Goal: Task Accomplishment & Management: Manage account settings

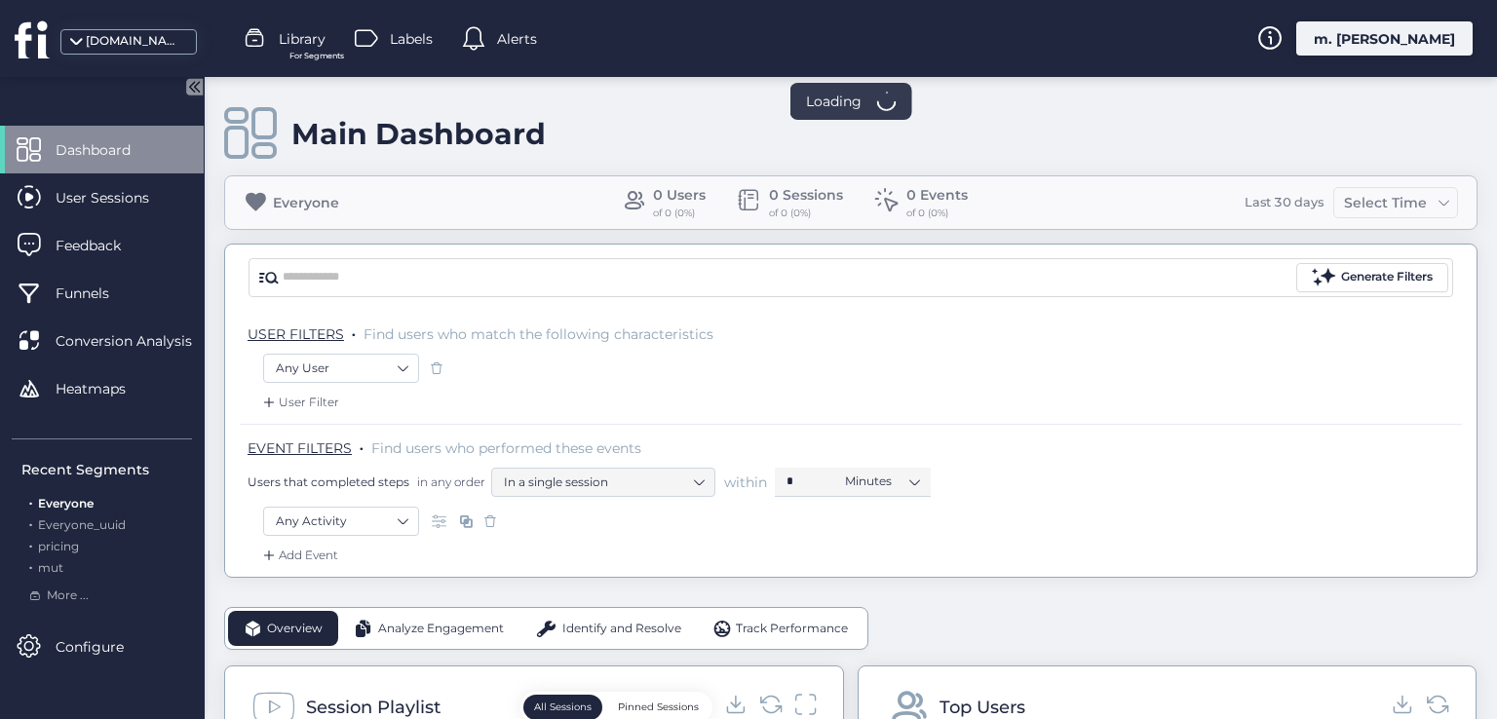
click at [1367, 46] on div "m. [PERSON_NAME]" at bounding box center [1384, 38] width 176 height 34
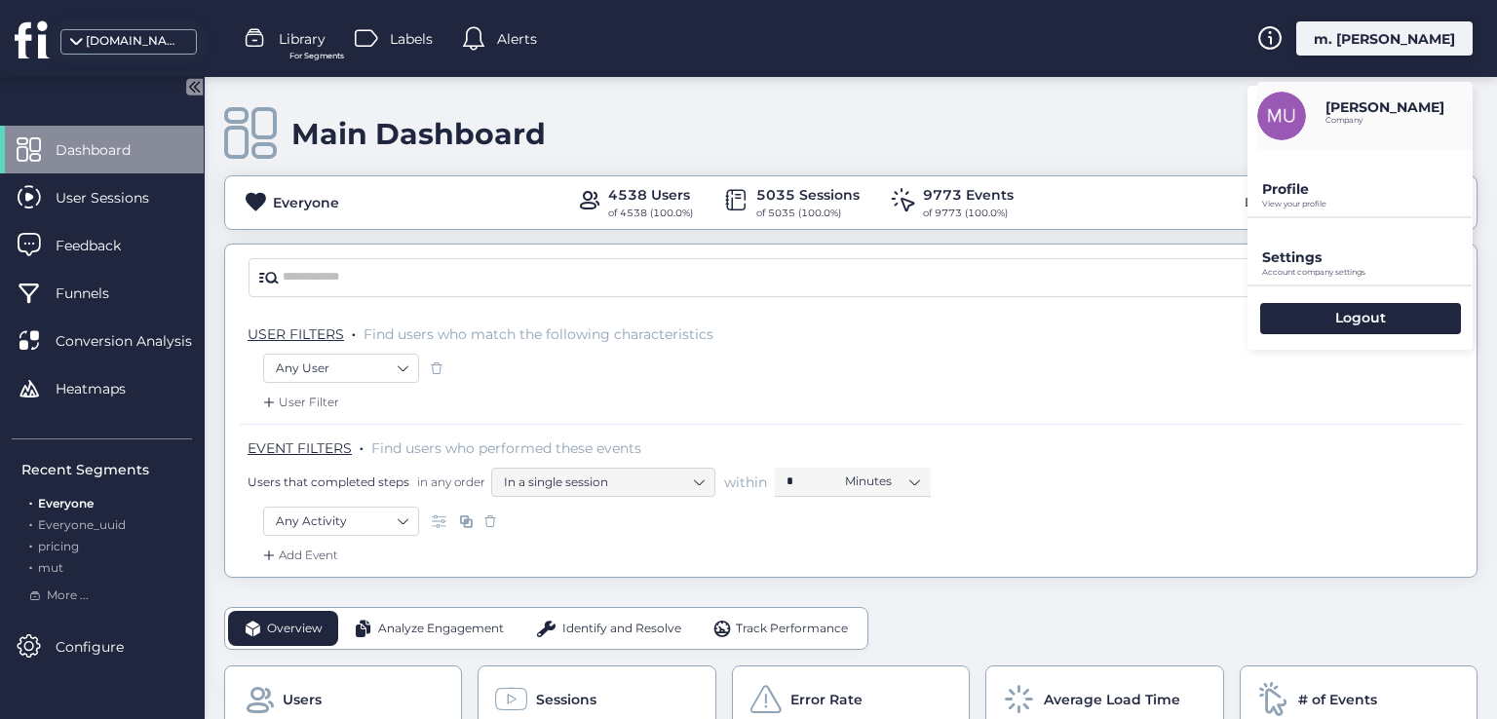
click at [1294, 194] on p "Profile" at bounding box center [1367, 189] width 211 height 18
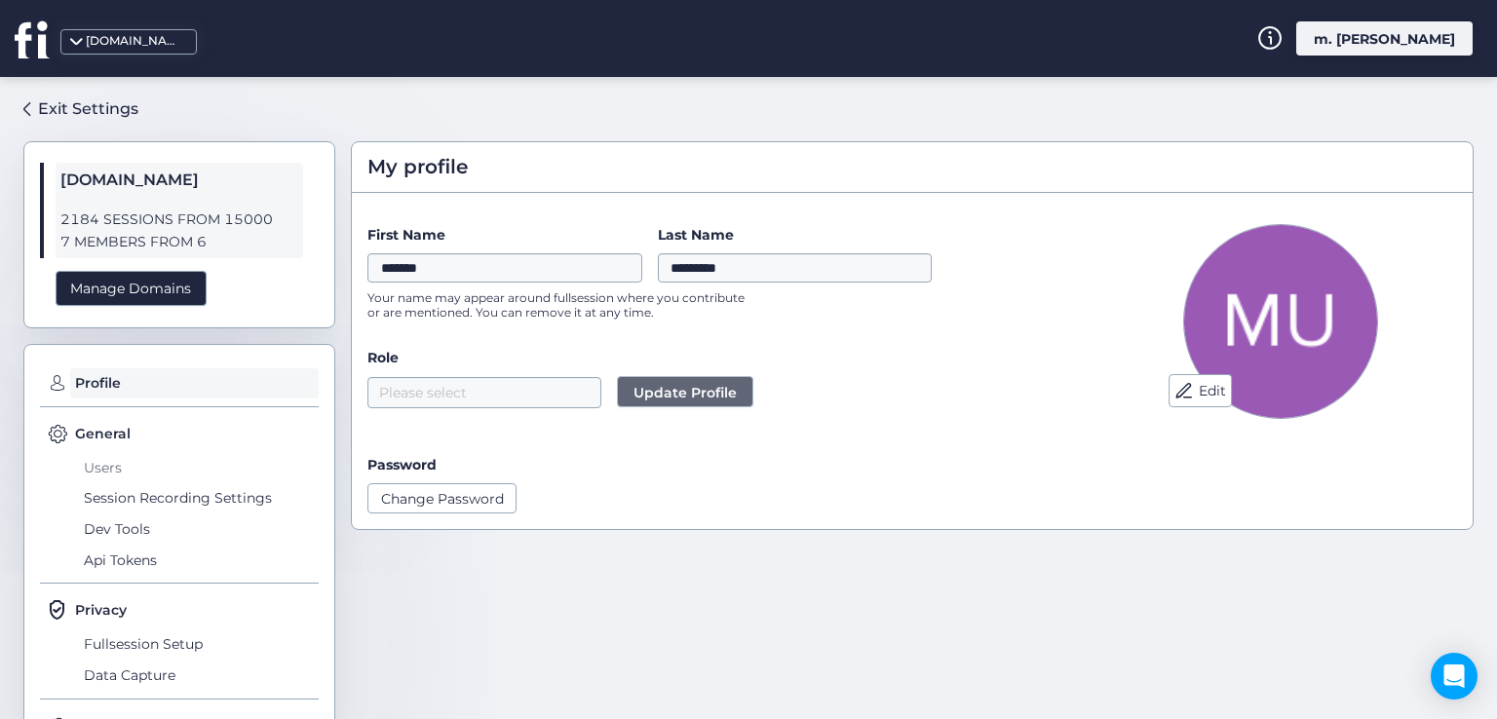
click at [100, 465] on span "Users" at bounding box center [199, 467] width 240 height 31
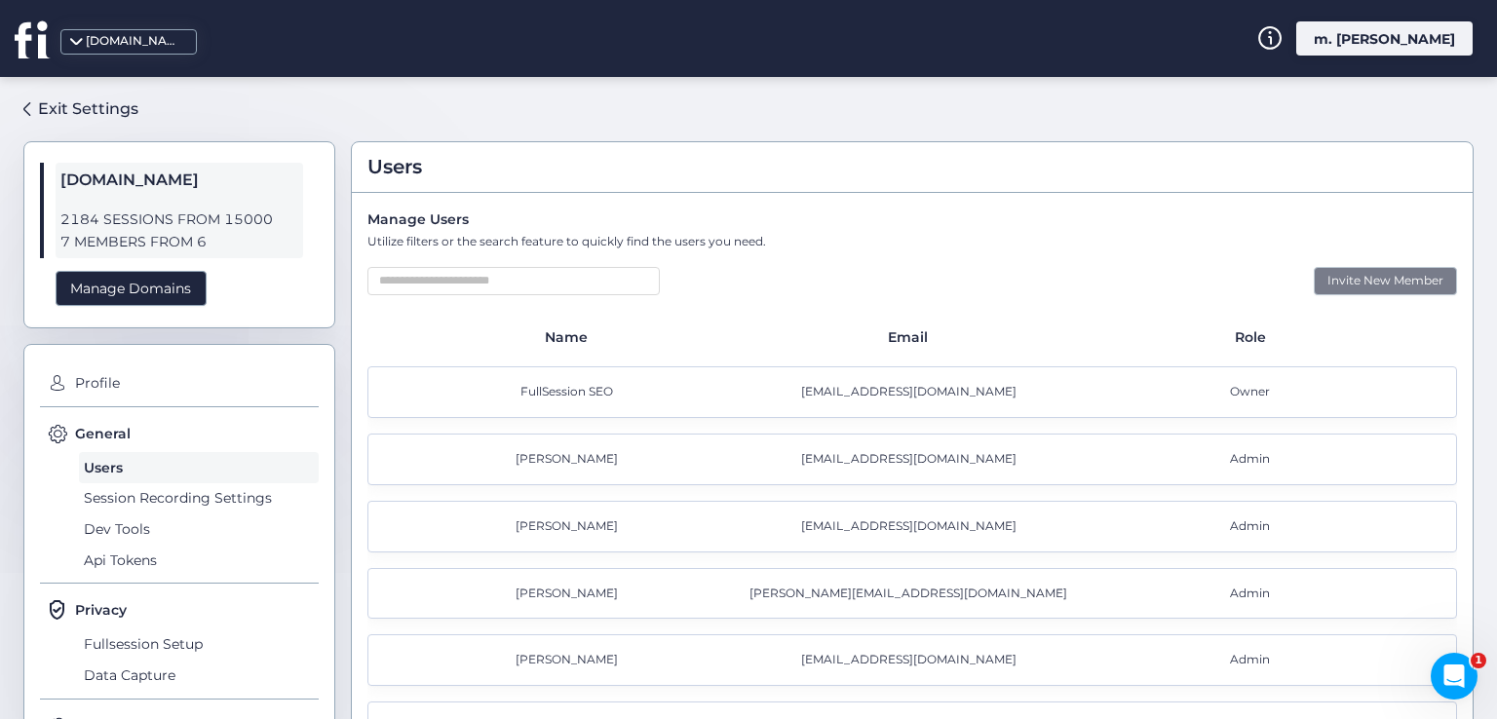
click at [1338, 271] on div "Invite New Member" at bounding box center [1385, 281] width 143 height 28
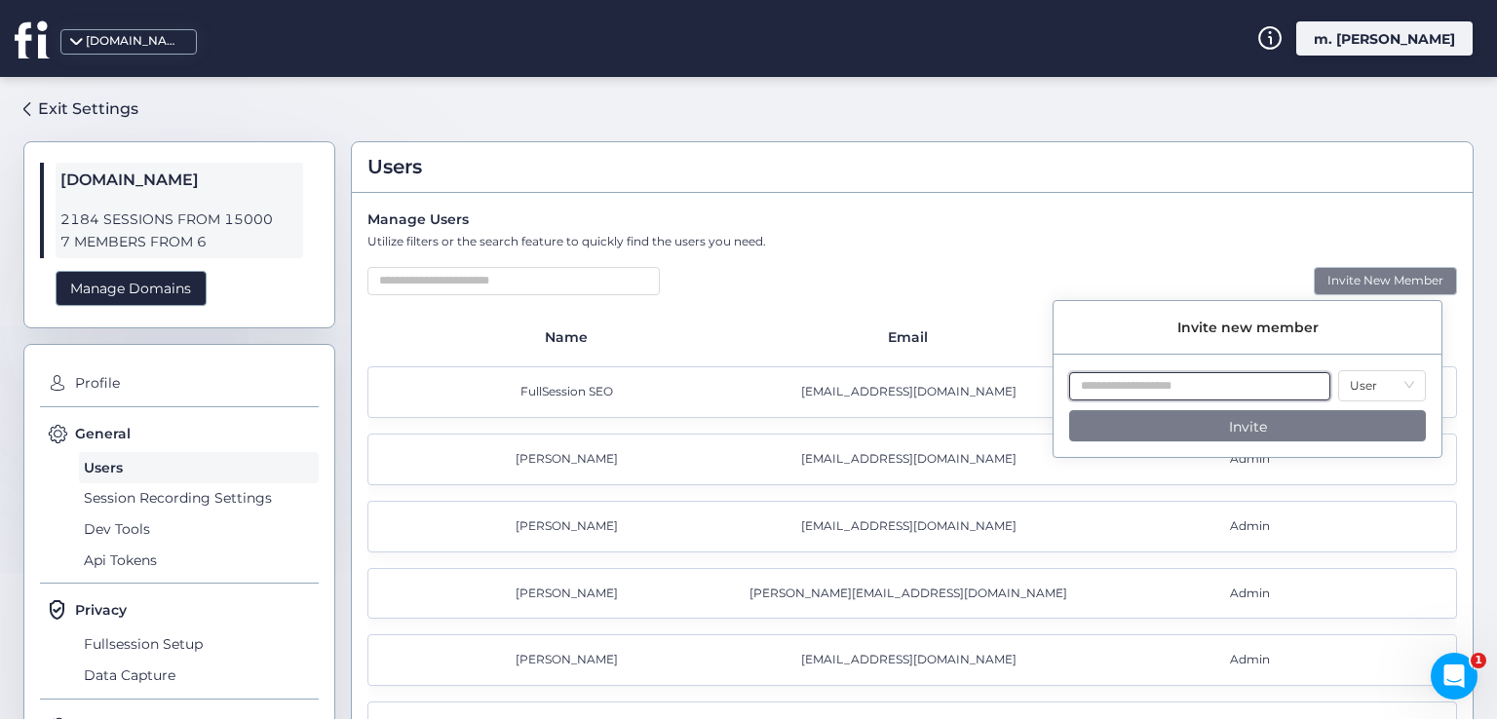
click at [1173, 383] on input "text" at bounding box center [1199, 386] width 261 height 28
click at [1360, 389] on nz-select-item "User" at bounding box center [1382, 385] width 64 height 29
click at [1175, 278] on div "Invite New Member" at bounding box center [912, 281] width 1090 height 28
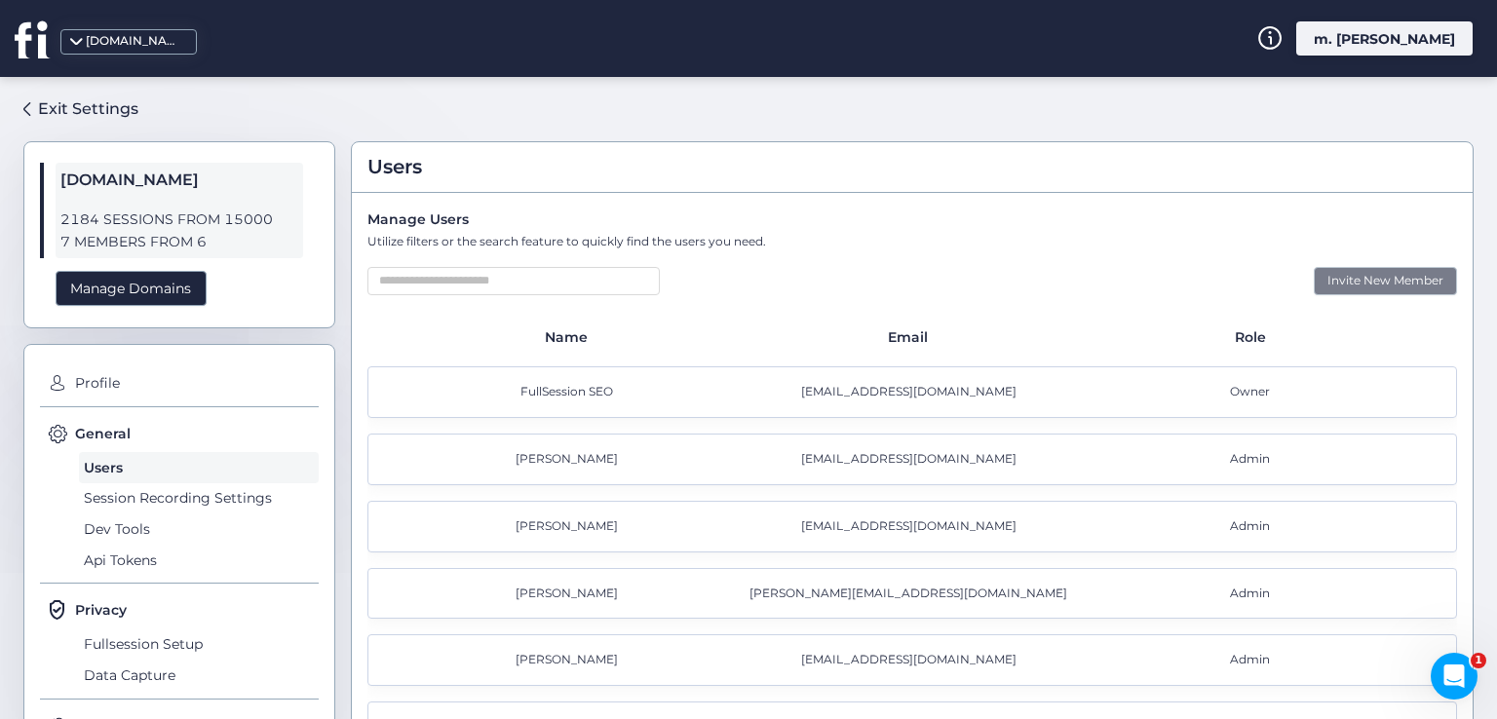
click at [1340, 284] on div "Invite New Member" at bounding box center [1385, 281] width 143 height 28
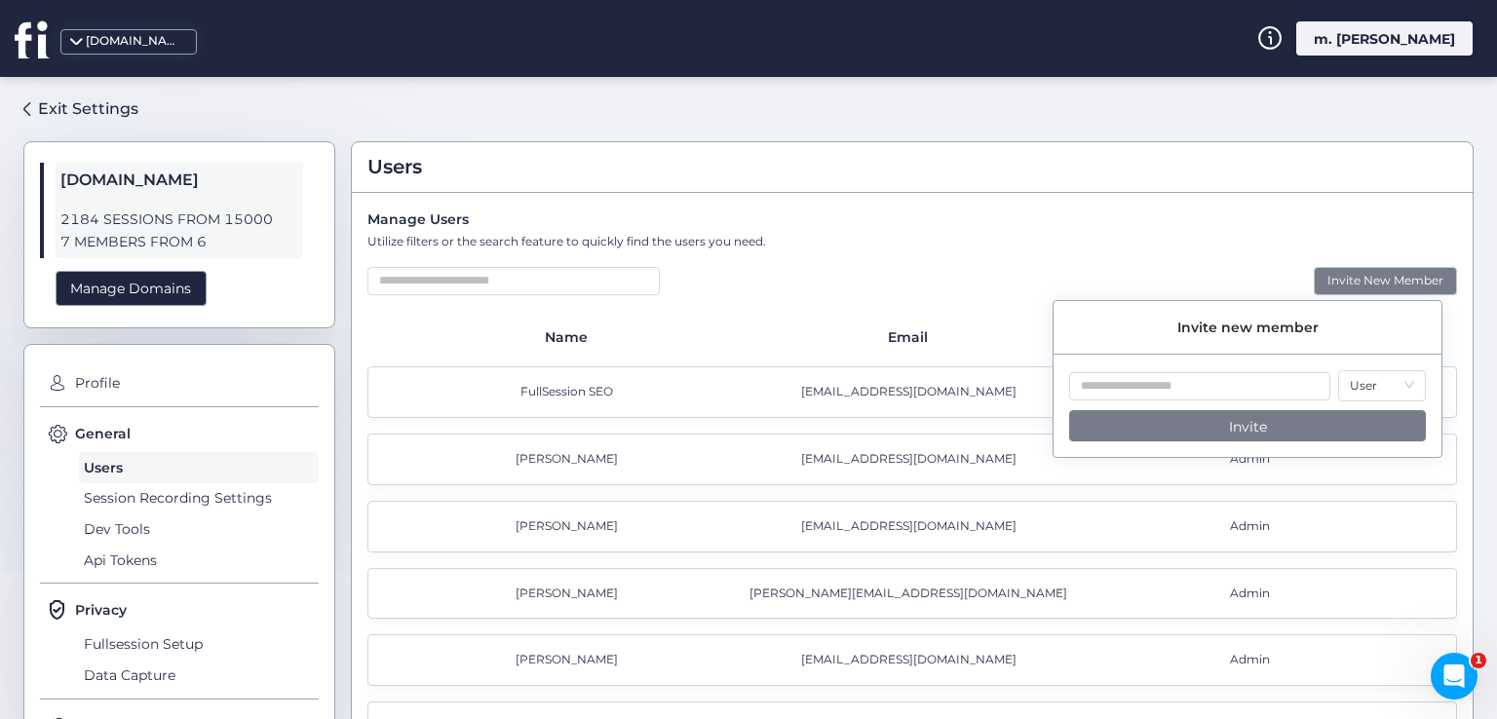
click at [96, 86] on div "Exit Settings [DOMAIN_NAME] 2184 SESSIONS FROM 15000 7 MEMBERS FROM 6 Manage Do…" at bounding box center [748, 398] width 1497 height 642
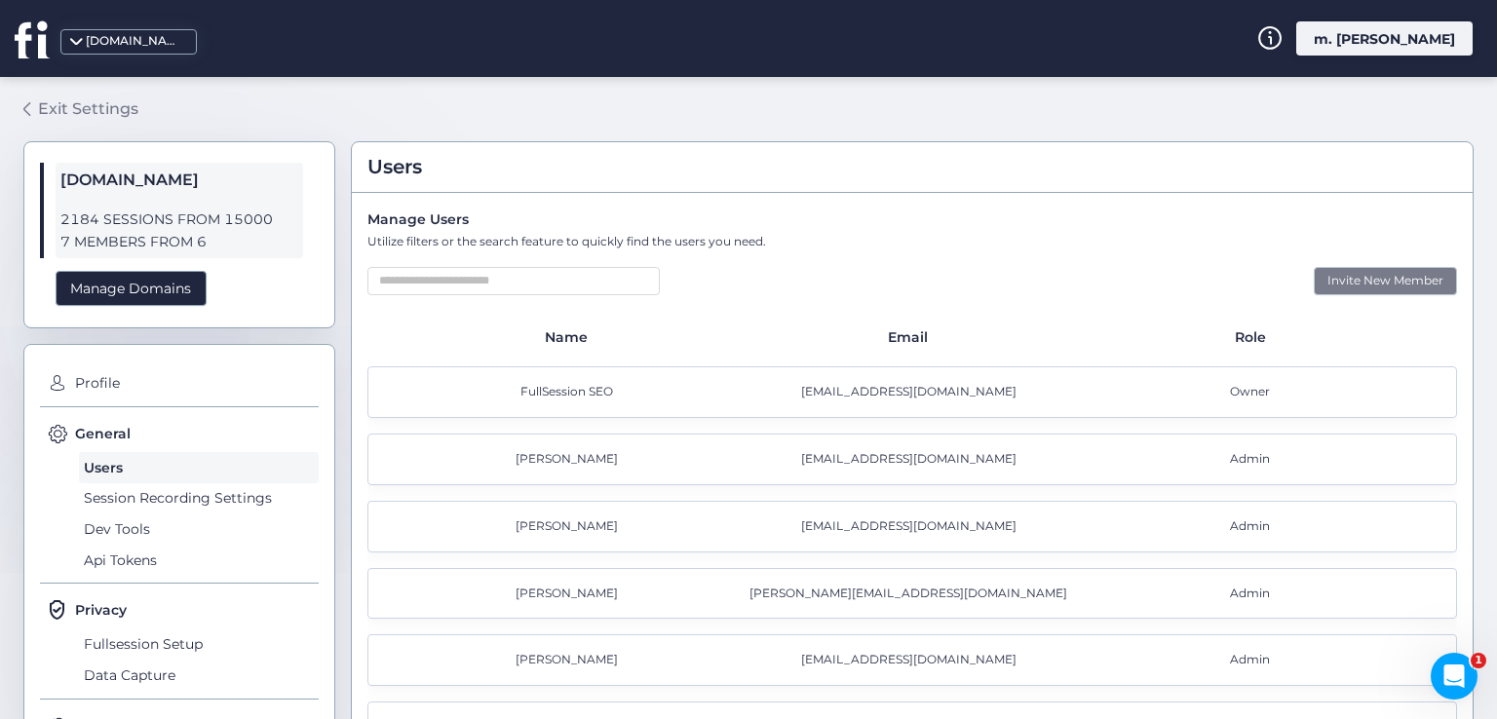
click at [98, 110] on div "Exit Settings" at bounding box center [88, 108] width 100 height 24
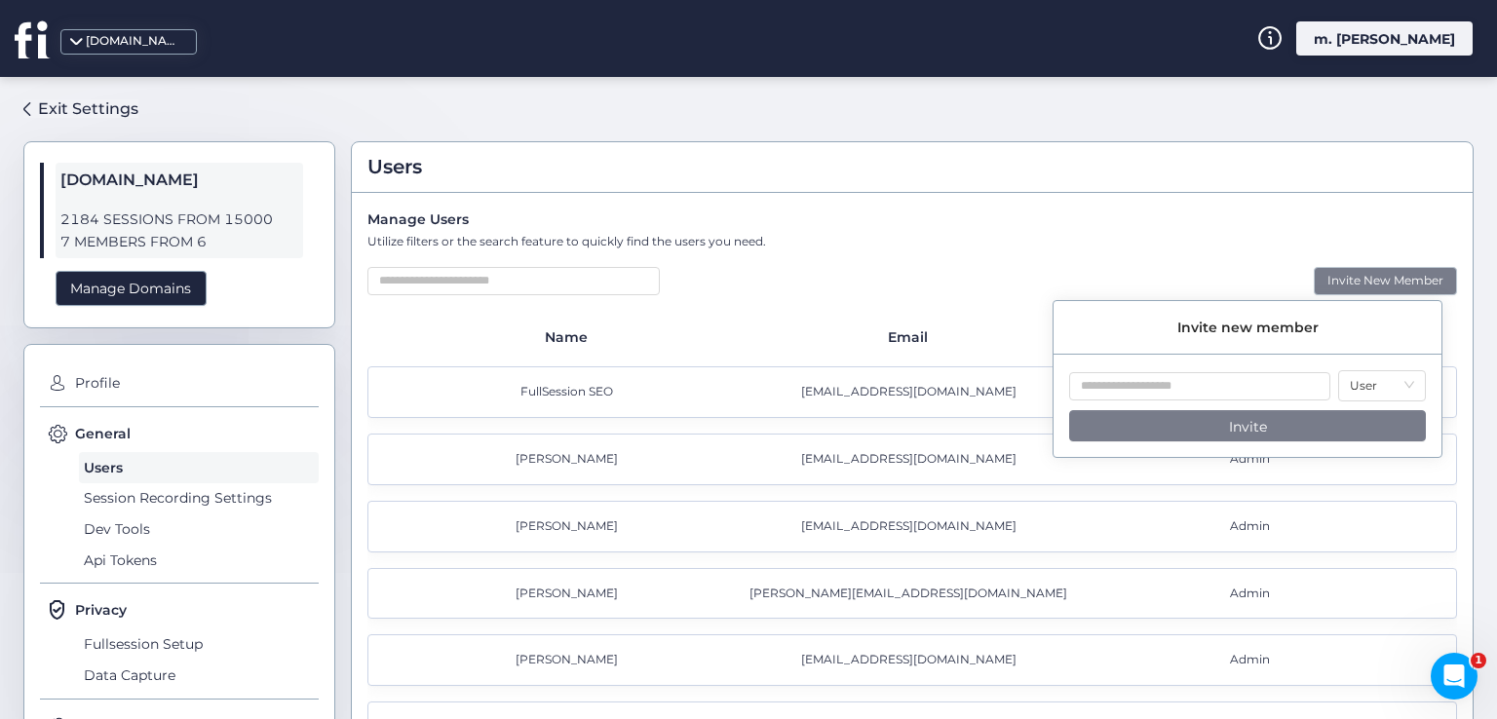
click at [80, 42] on span at bounding box center [75, 47] width 19 height 19
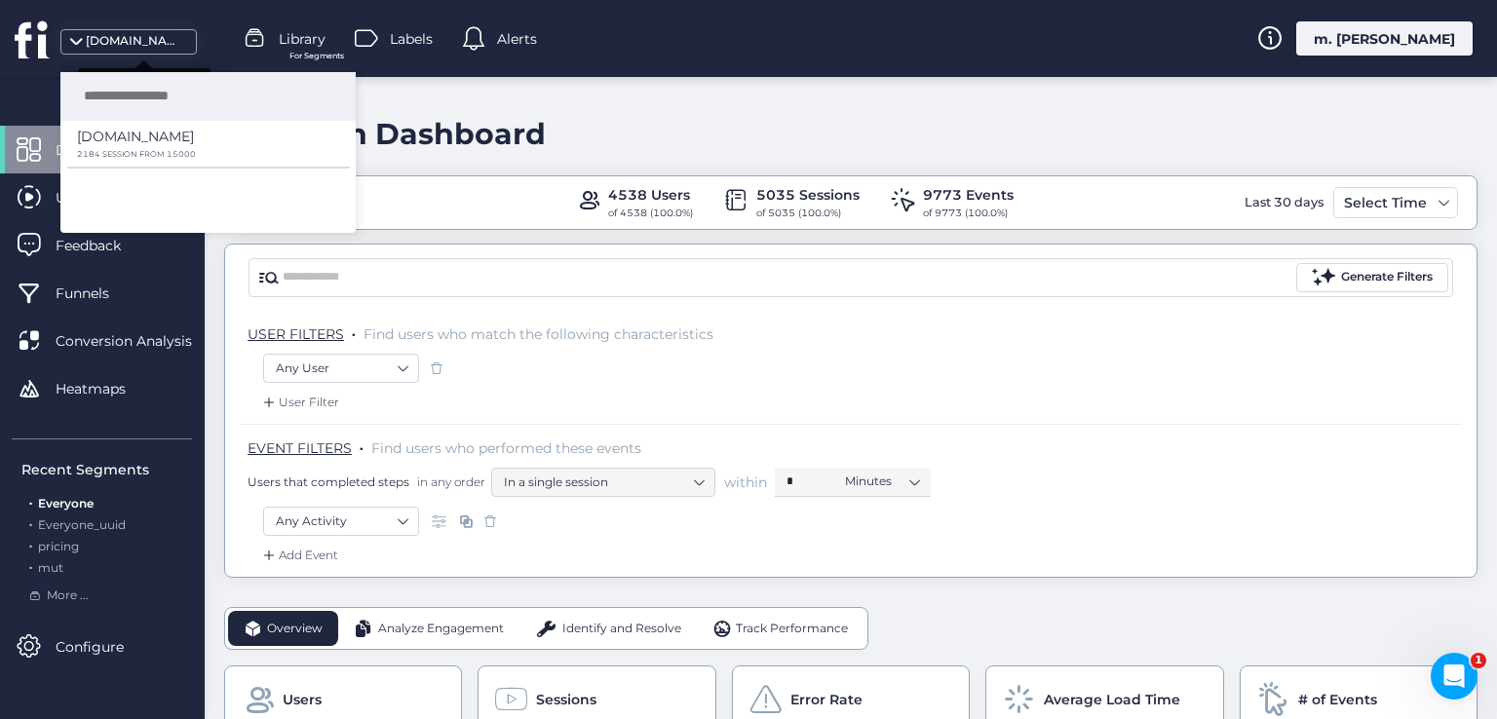
click at [80, 42] on span at bounding box center [75, 47] width 19 height 19
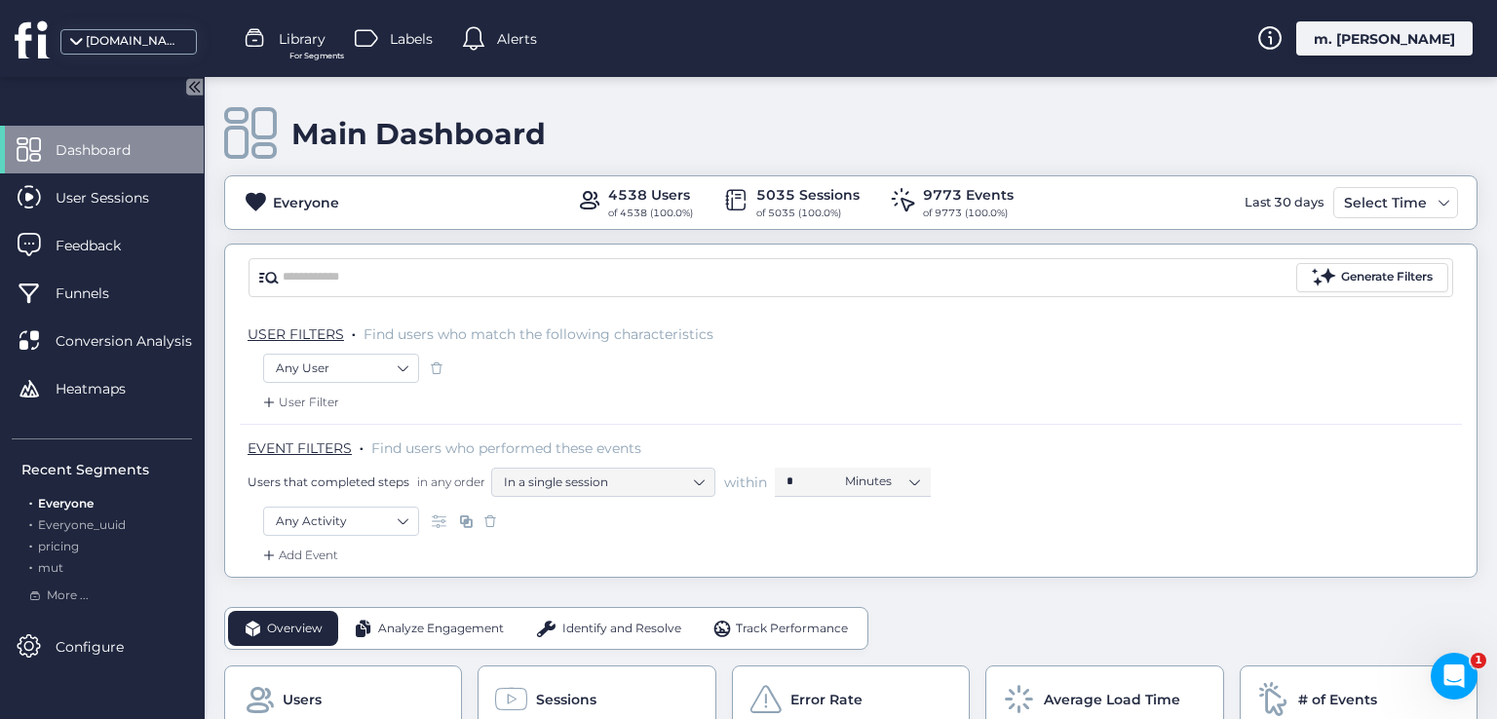
click at [1412, 24] on div "m. [PERSON_NAME]" at bounding box center [1384, 38] width 176 height 34
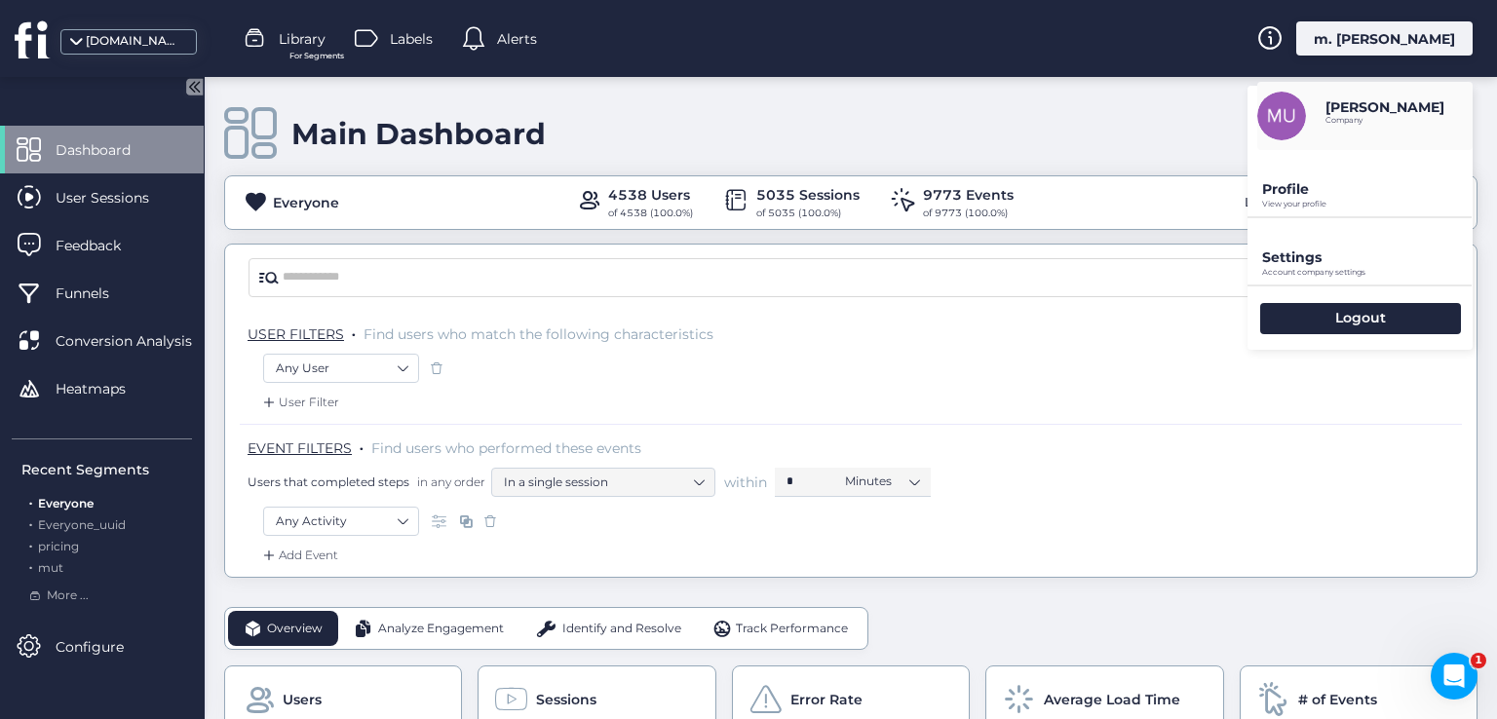
click at [1322, 239] on div "Settings Account company settings" at bounding box center [1359, 251] width 225 height 66
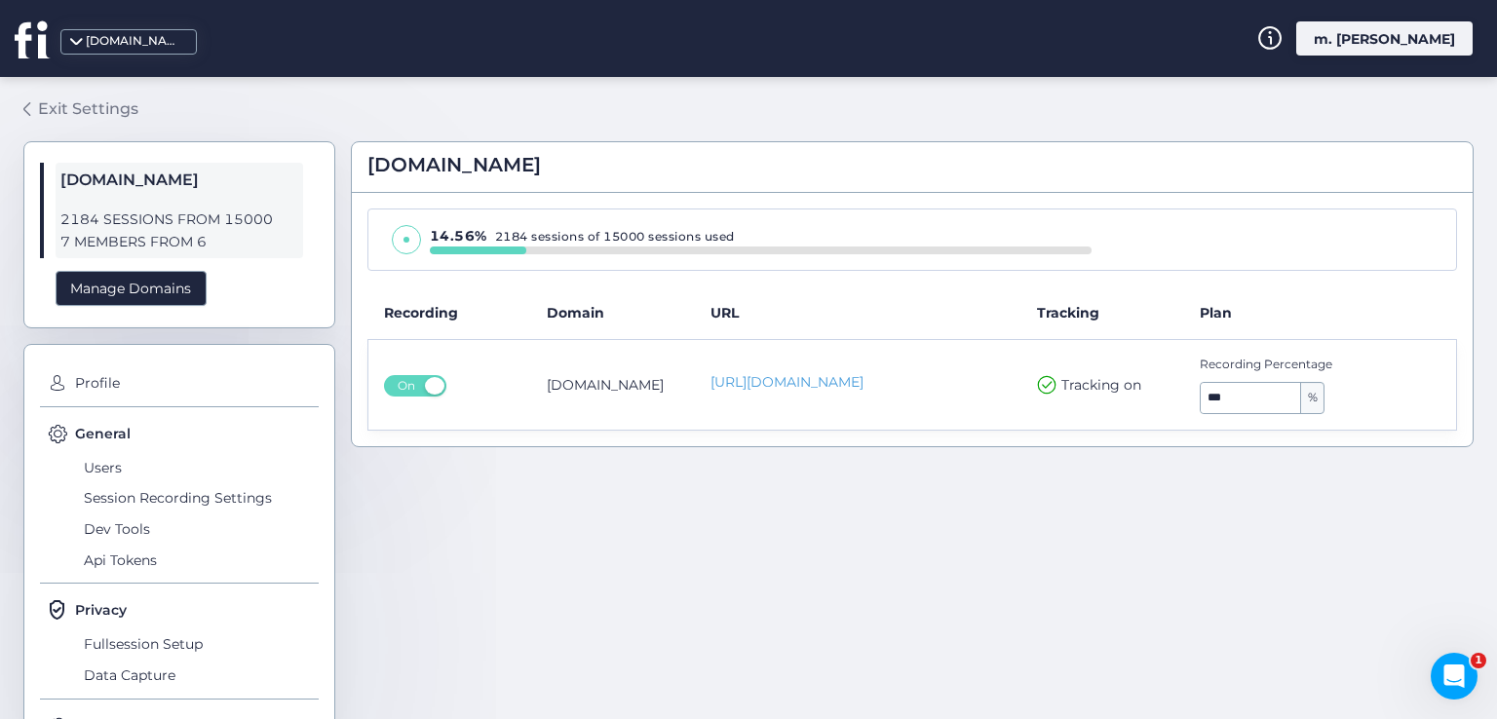
click at [107, 110] on div "Exit Settings" at bounding box center [88, 108] width 100 height 24
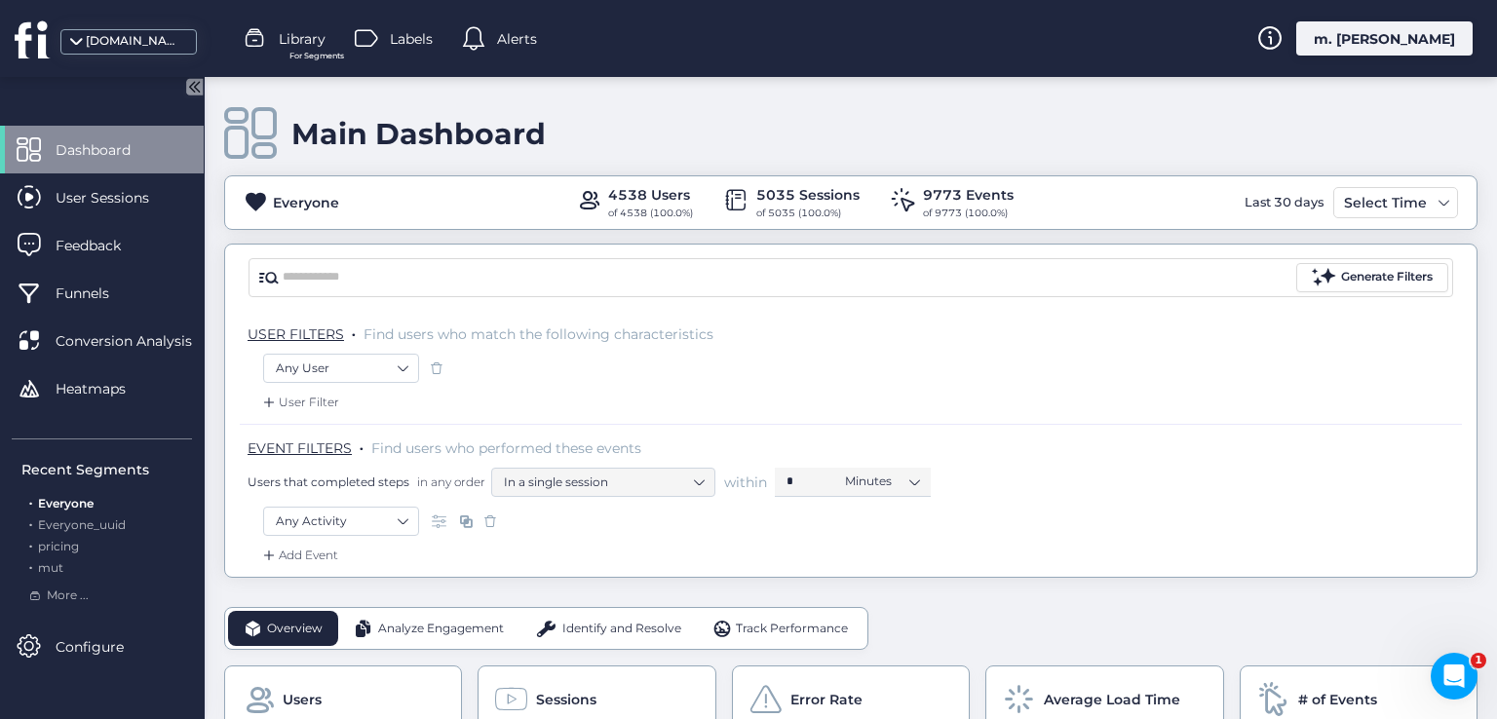
click at [1434, 51] on div "m. [PERSON_NAME]" at bounding box center [1384, 38] width 176 height 34
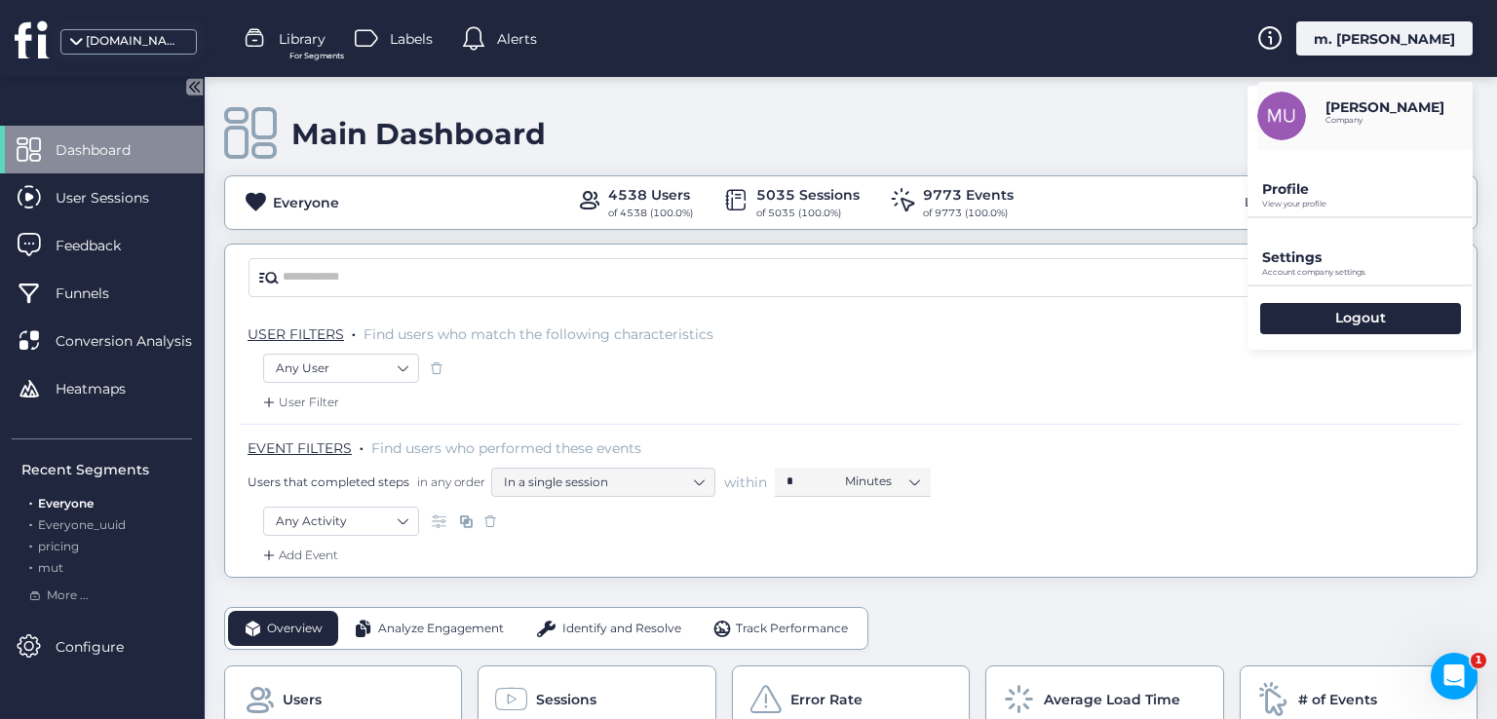
click at [1353, 258] on p "Settings" at bounding box center [1367, 258] width 211 height 18
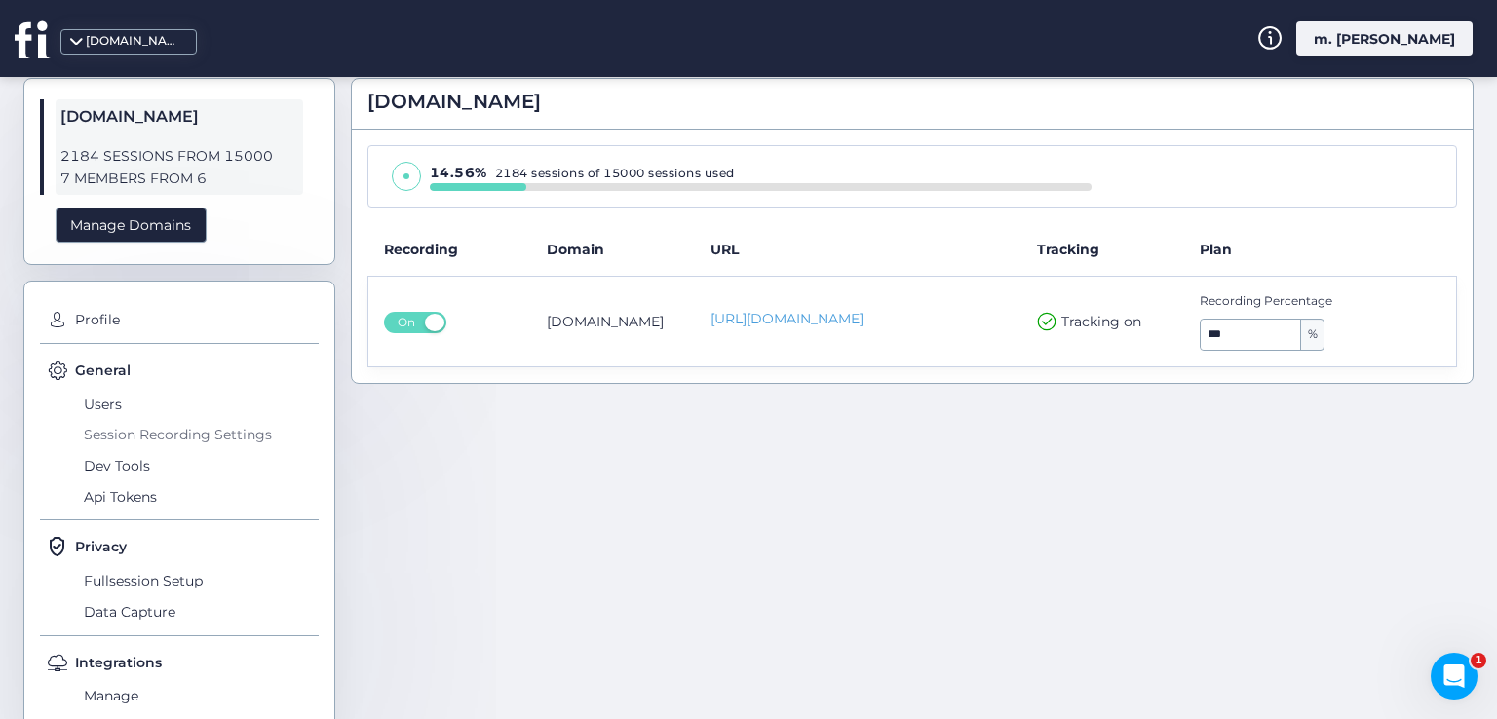
scroll to position [101, 0]
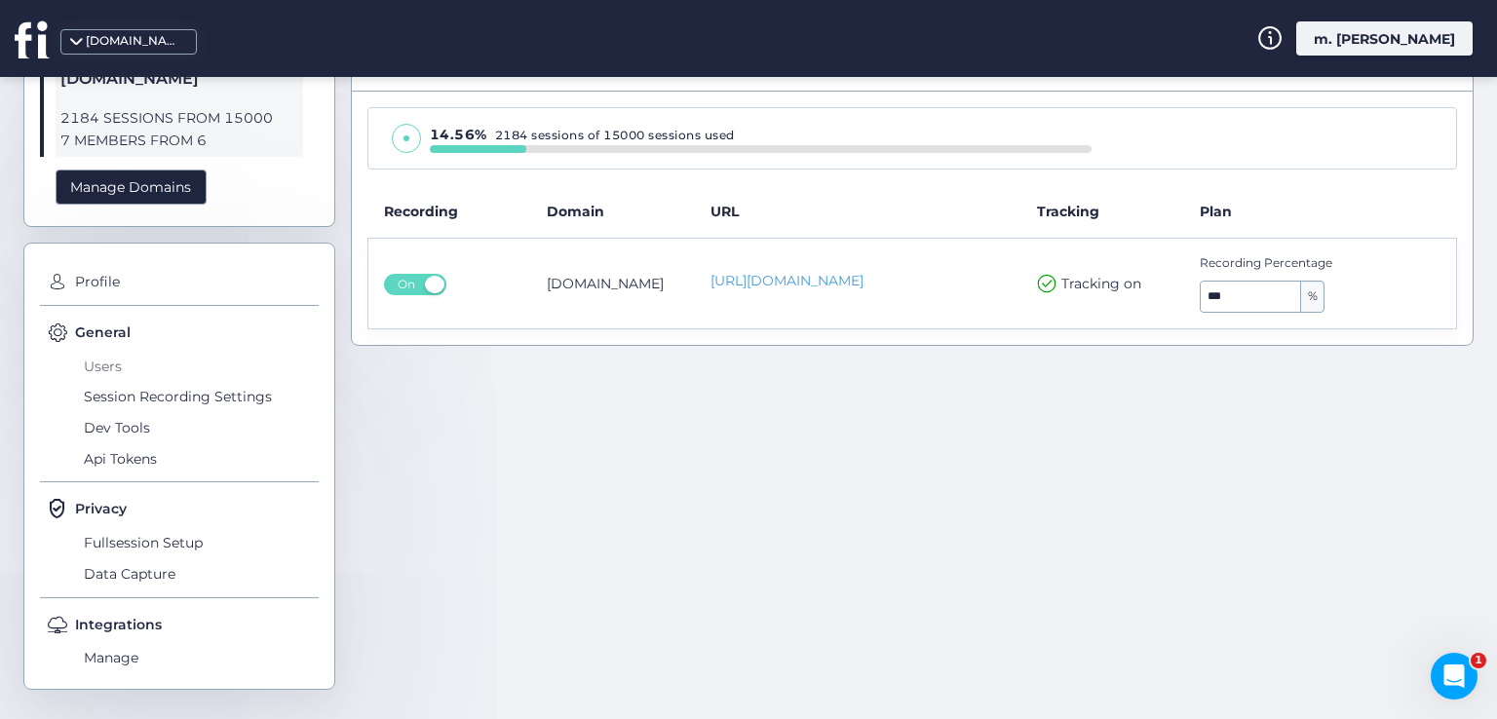
click at [108, 372] on span "Users" at bounding box center [199, 366] width 240 height 31
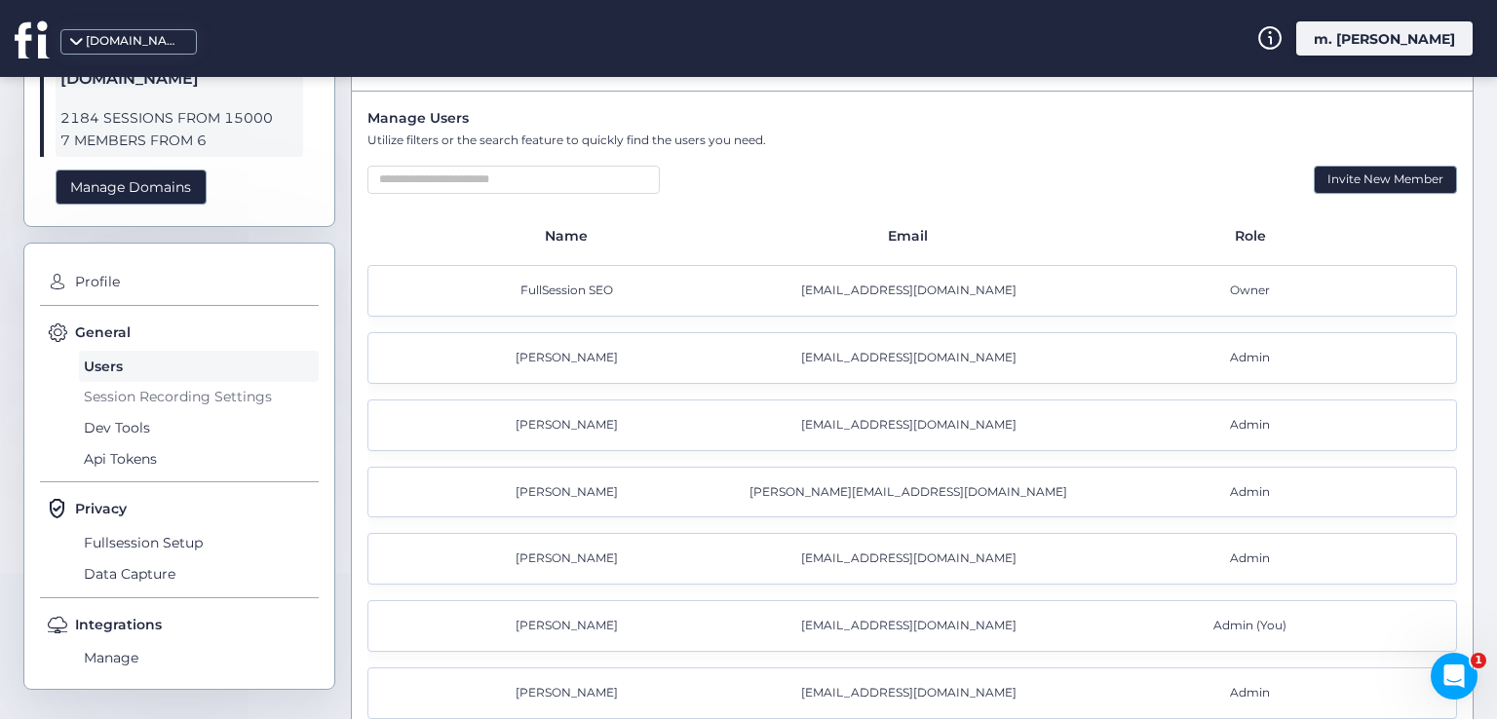
click at [147, 394] on span "Session Recording Settings" at bounding box center [199, 397] width 240 height 31
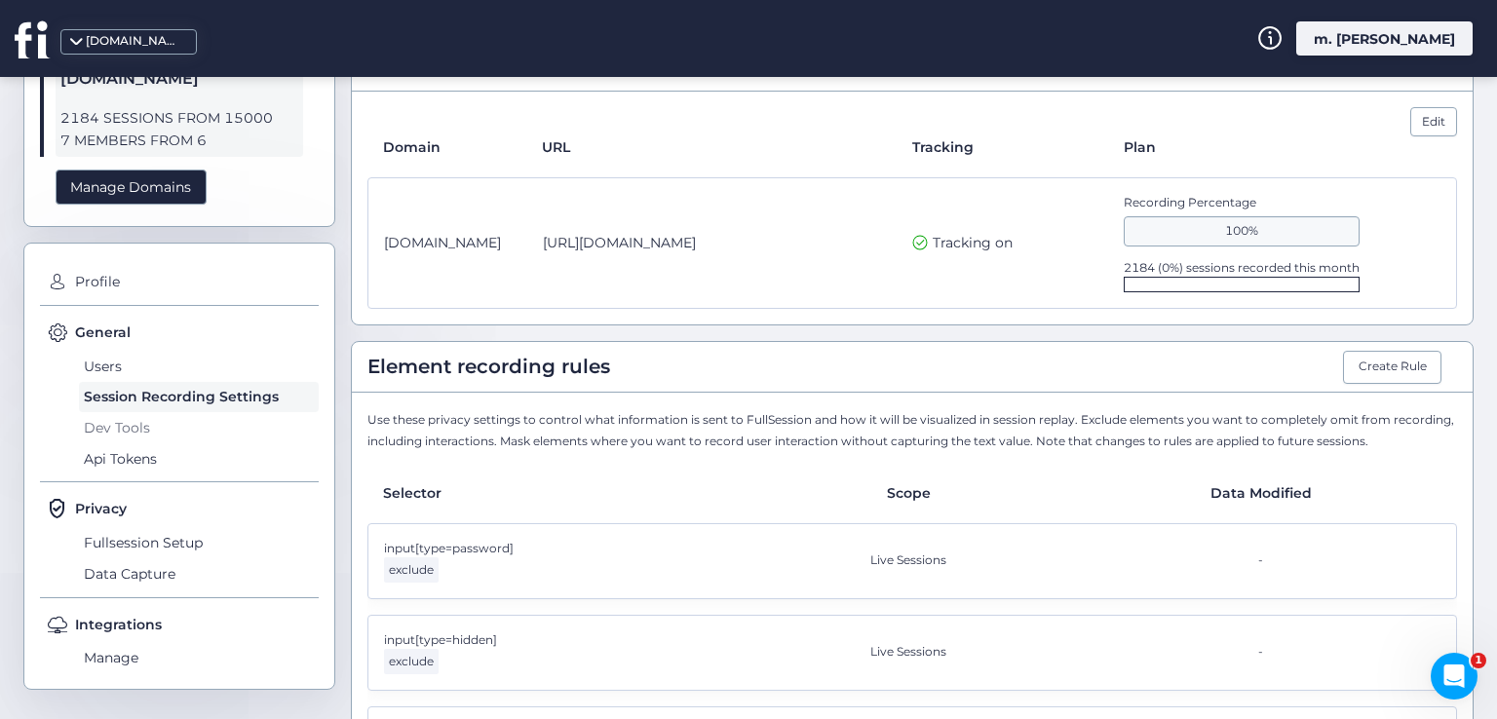
click at [136, 426] on span "Dev Tools" at bounding box center [199, 427] width 240 height 31
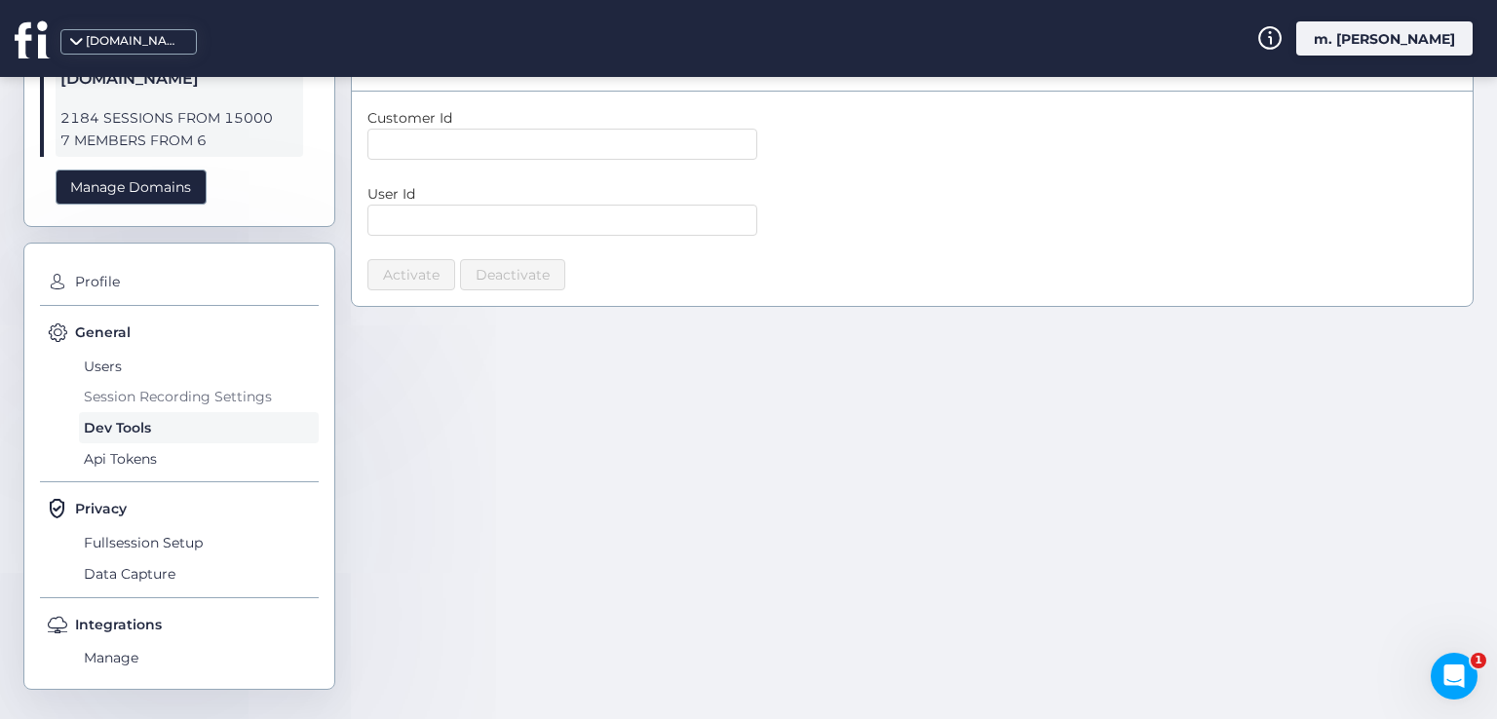
click at [153, 395] on span "Session Recording Settings" at bounding box center [199, 397] width 240 height 31
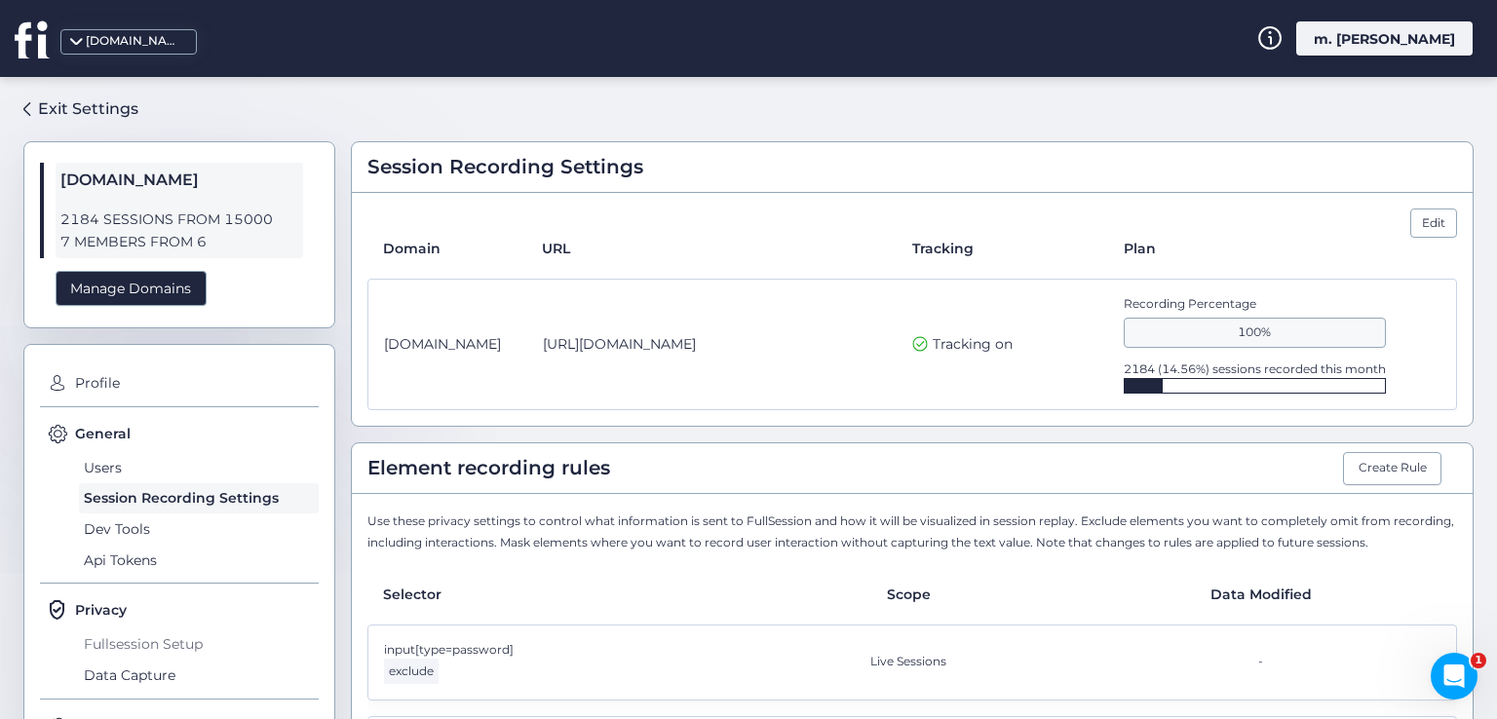
click at [162, 644] on span "Fullsession Setup" at bounding box center [199, 644] width 240 height 31
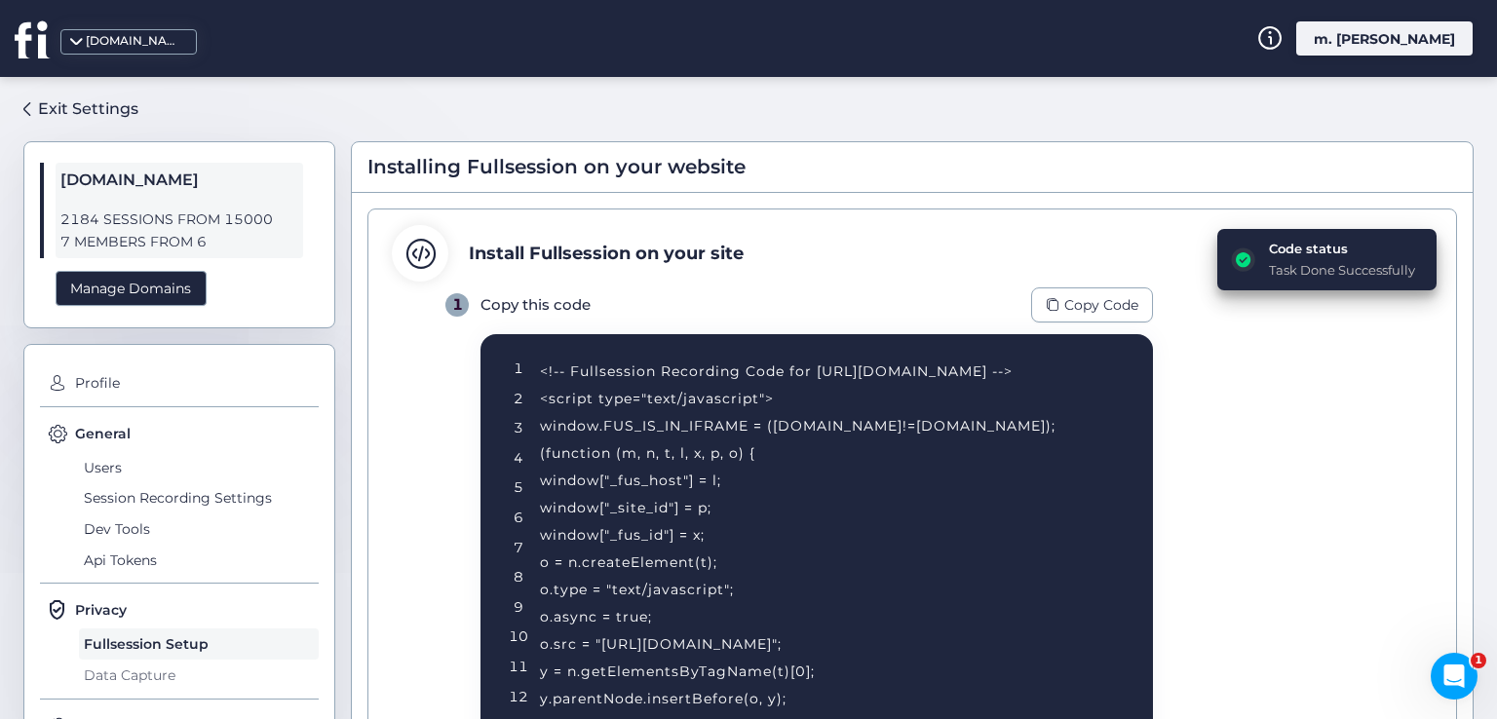
click at [156, 670] on span "Data Capture" at bounding box center [199, 675] width 240 height 31
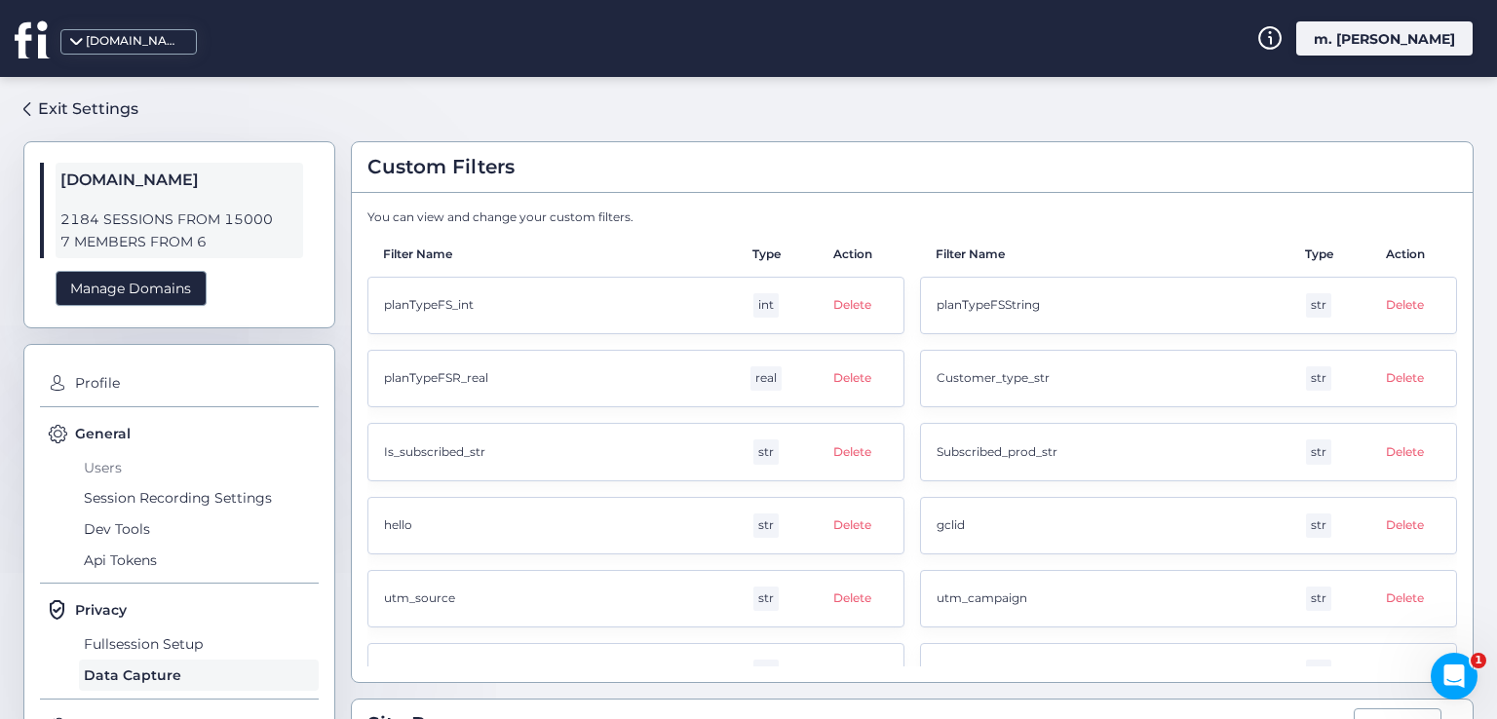
click at [113, 474] on span "Users" at bounding box center [199, 467] width 240 height 31
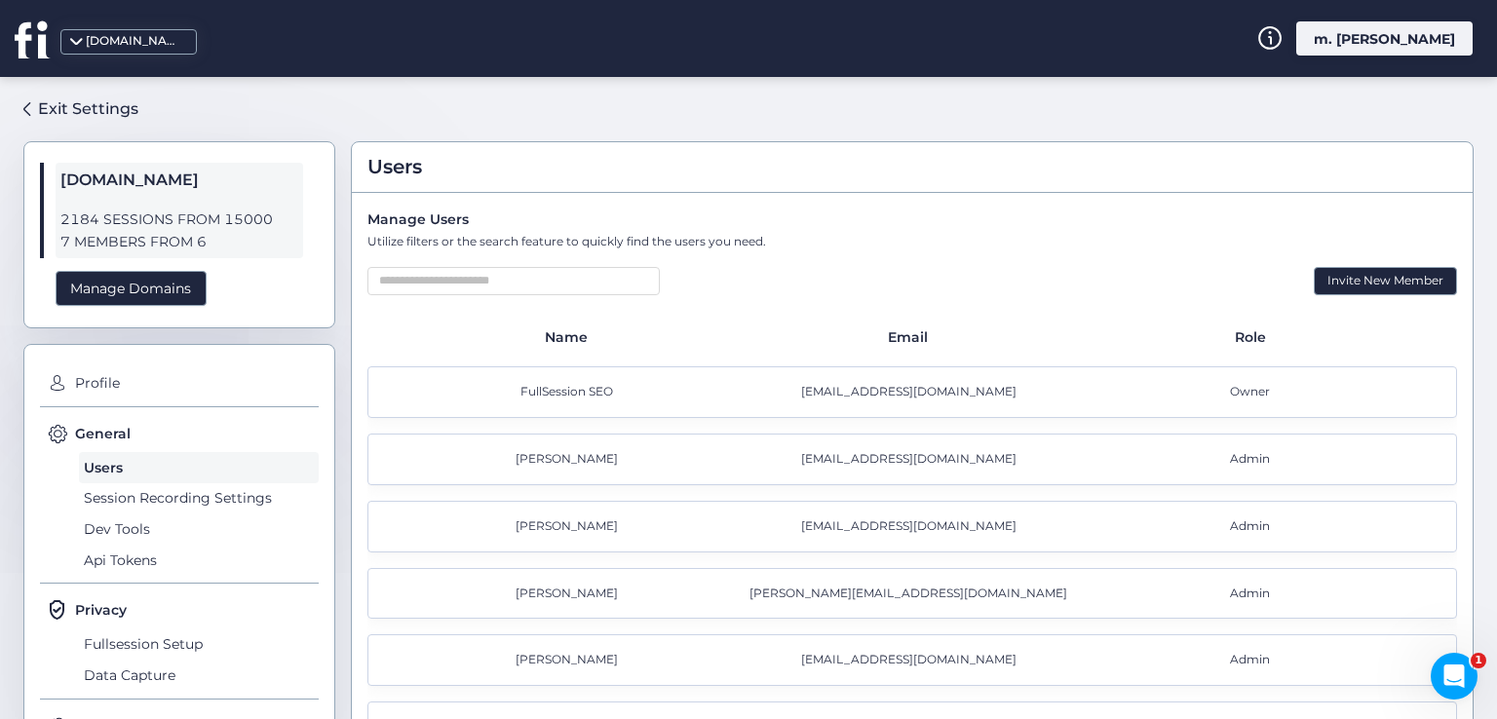
scroll to position [130, 0]
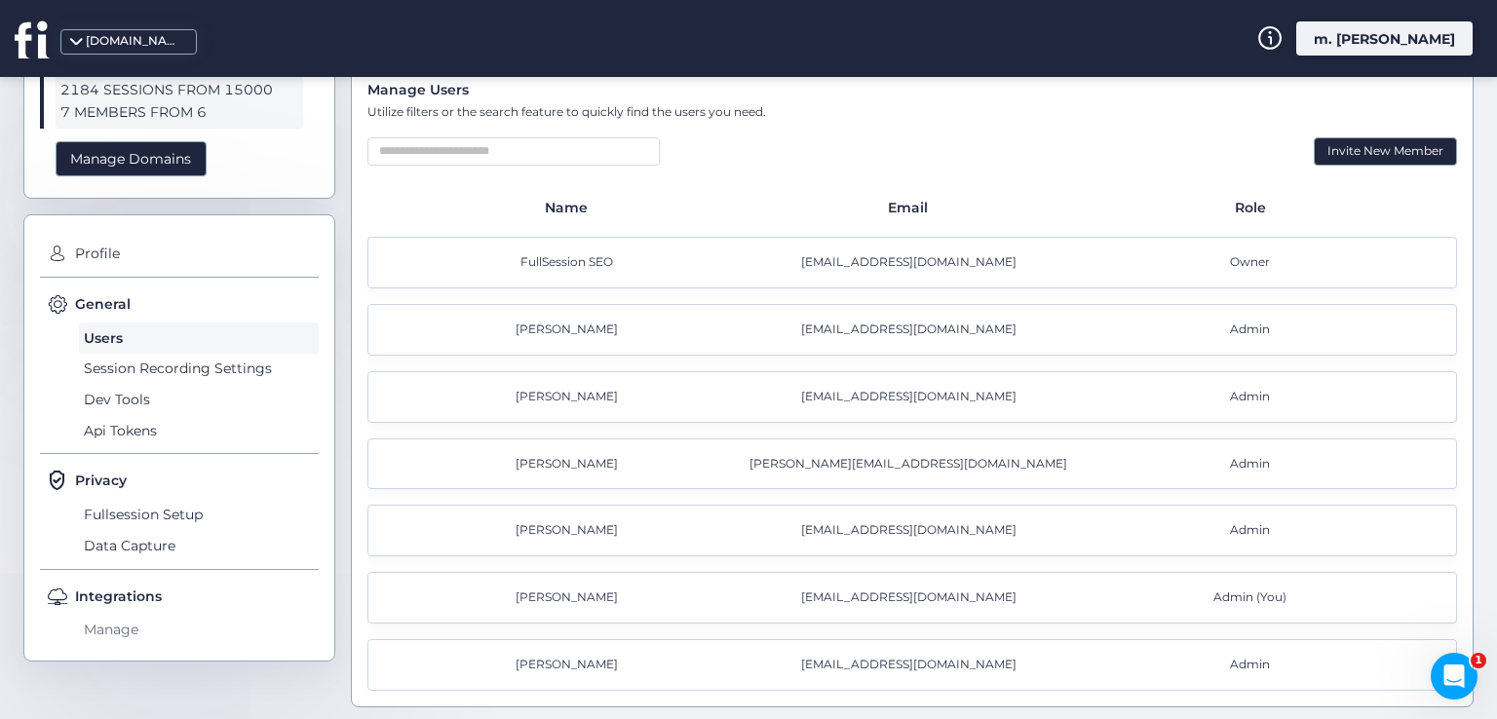
click at [129, 623] on span "Manage" at bounding box center [199, 630] width 240 height 31
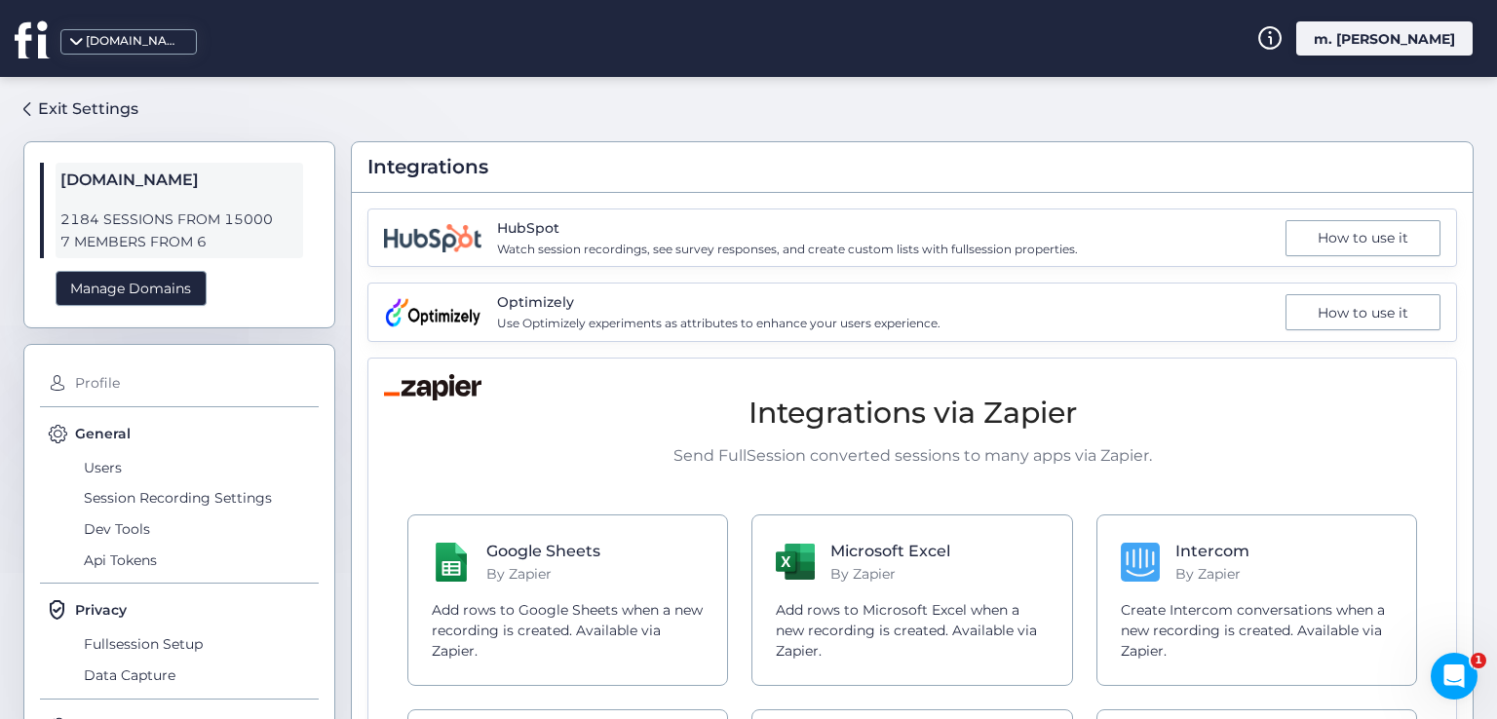
click at [111, 384] on span "Profile" at bounding box center [194, 383] width 249 height 31
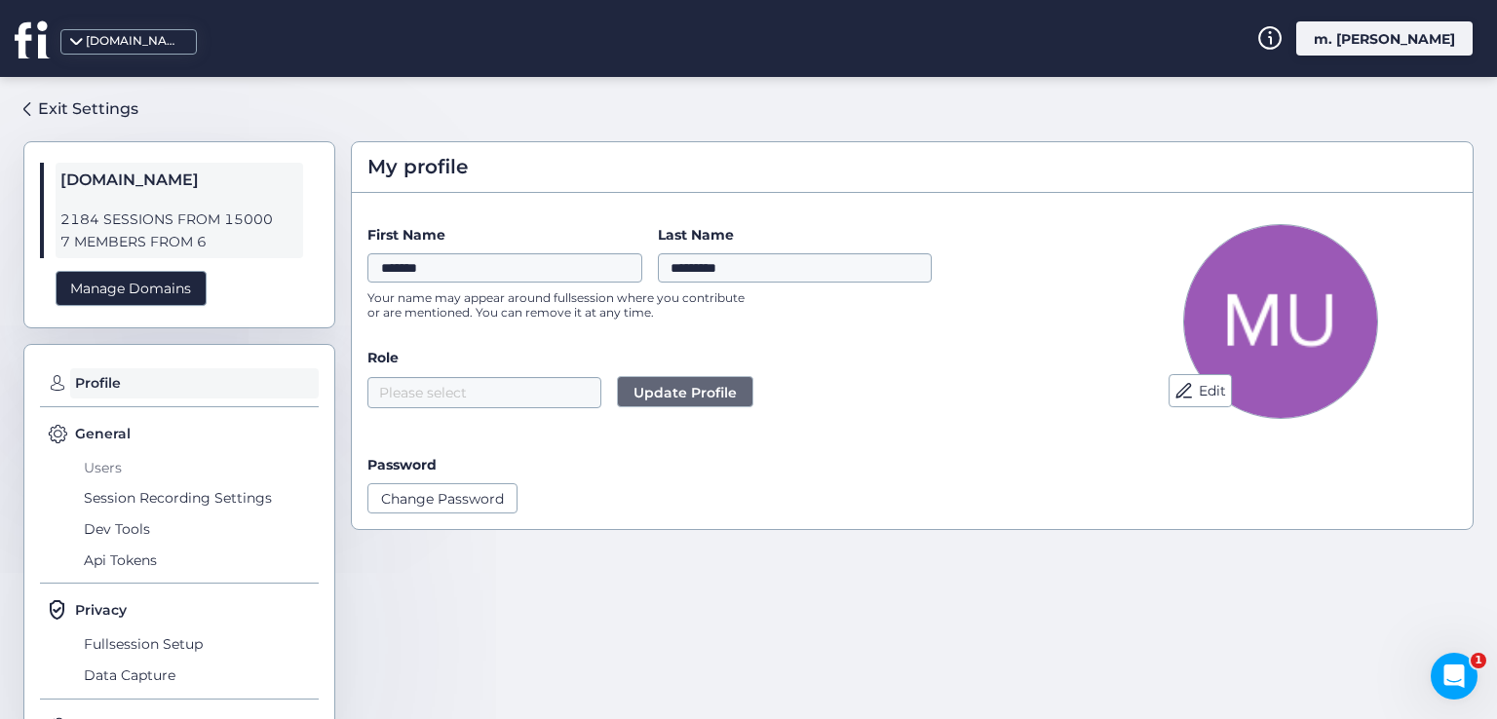
click at [94, 471] on span "Users" at bounding box center [199, 467] width 240 height 31
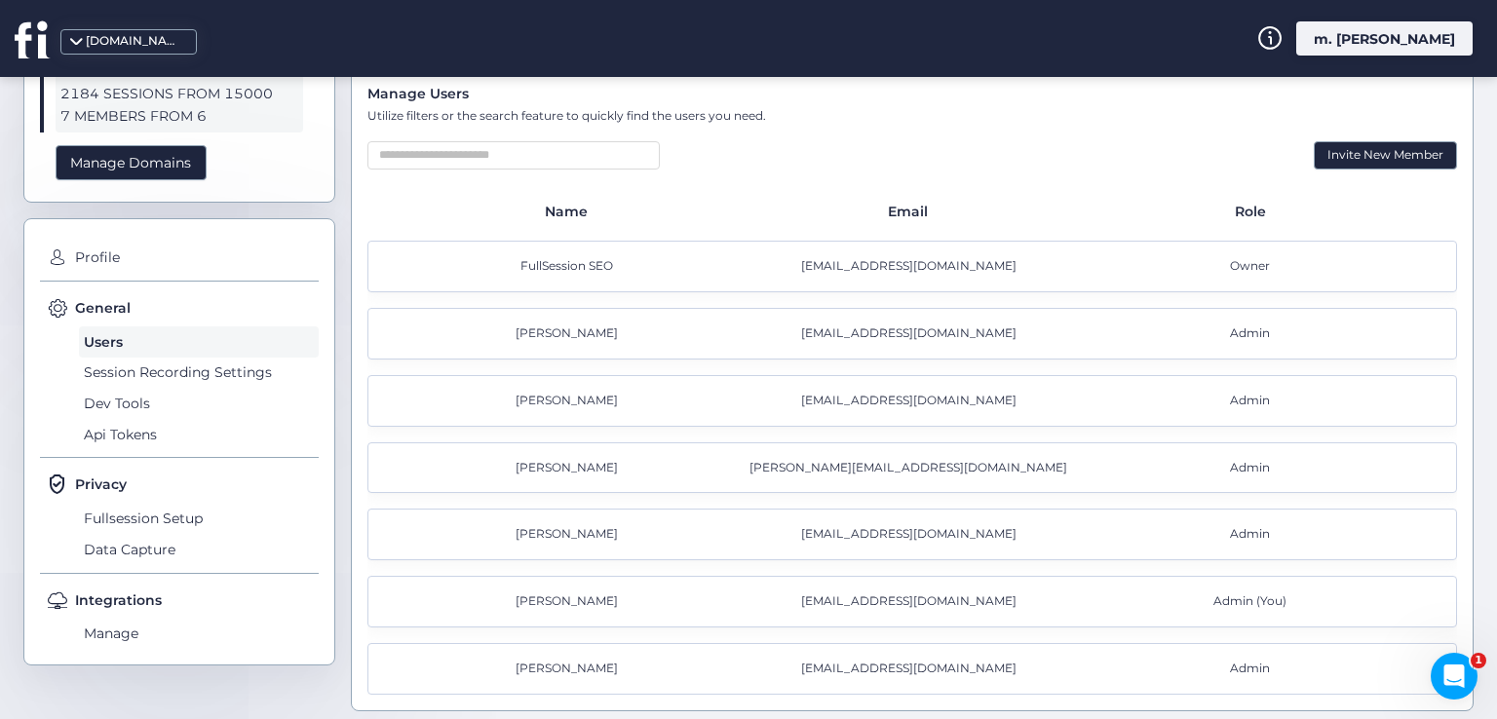
scroll to position [130, 0]
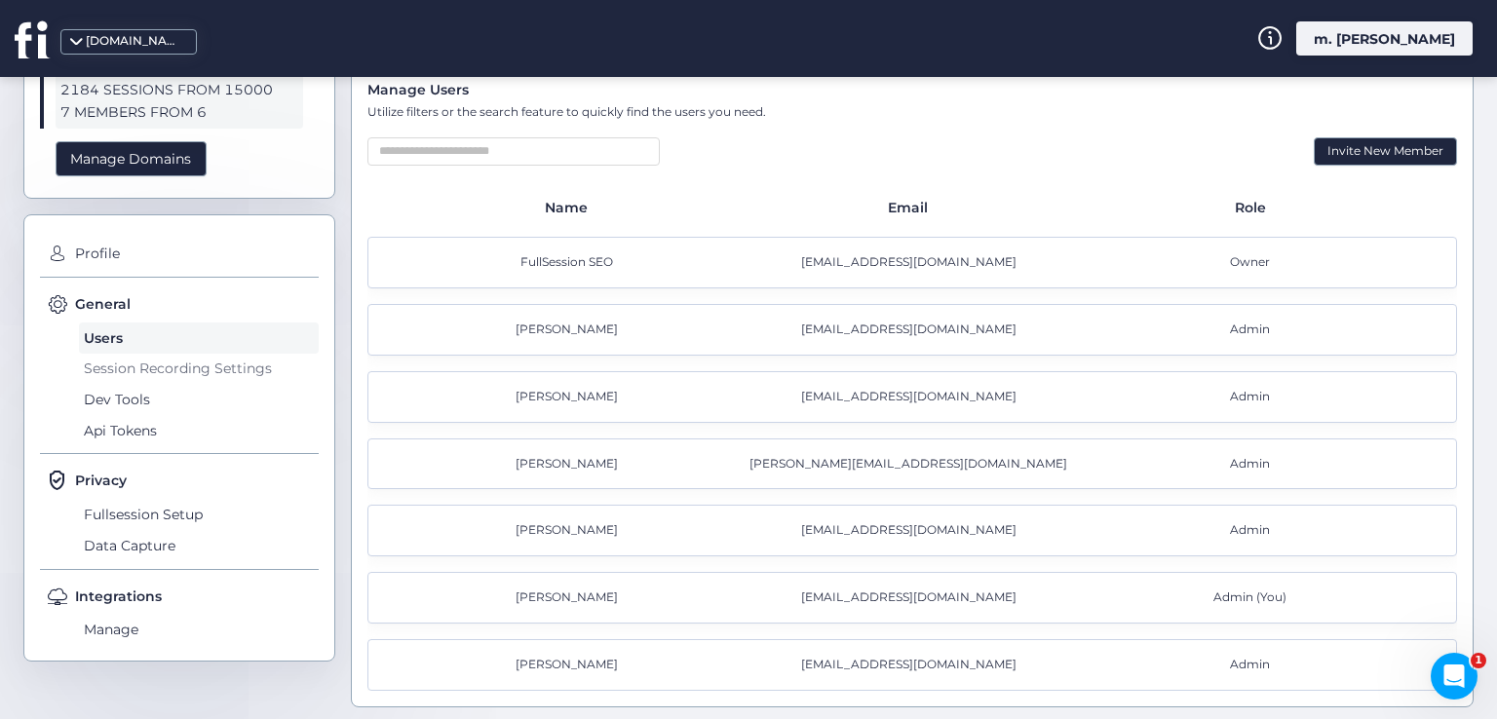
click at [125, 370] on span "Session Recording Settings" at bounding box center [199, 369] width 240 height 31
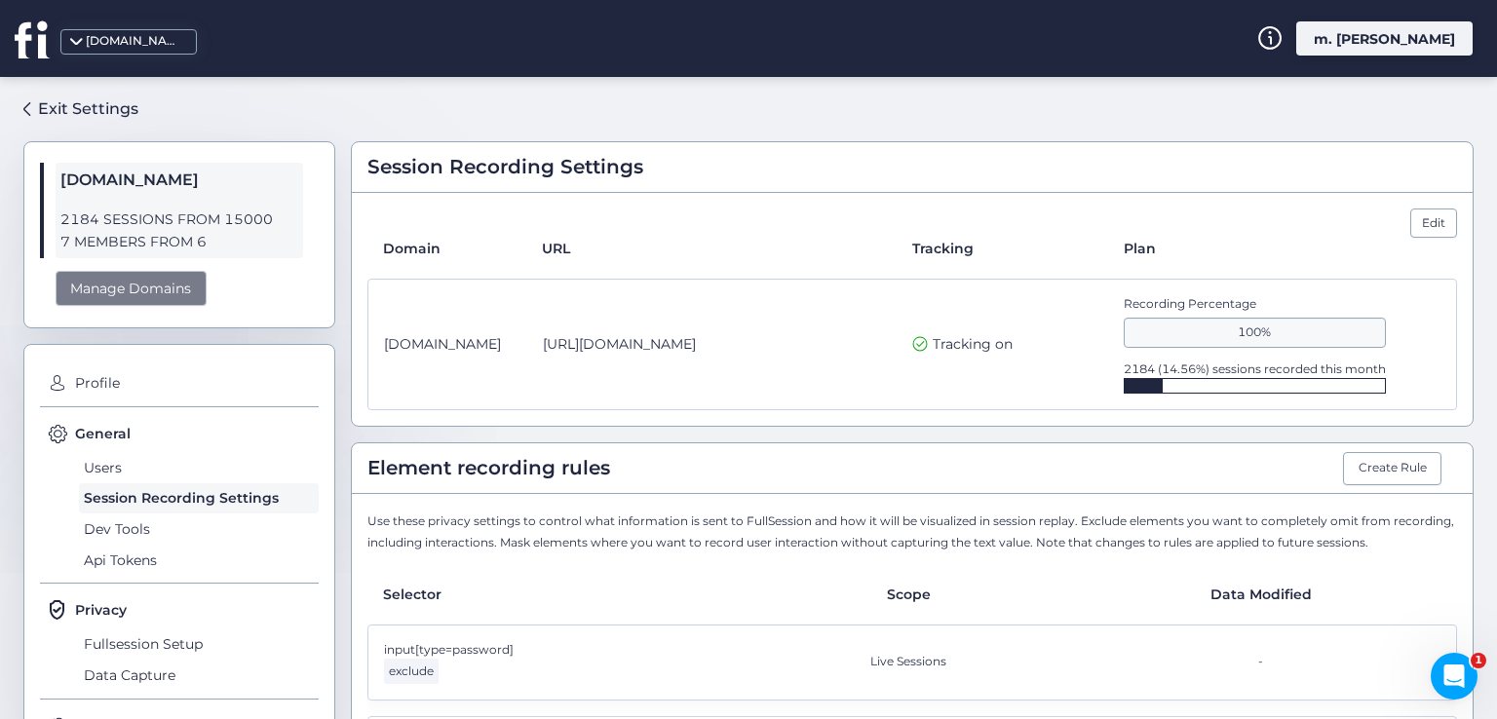
click at [132, 297] on div "Manage Domains" at bounding box center [131, 289] width 151 height 36
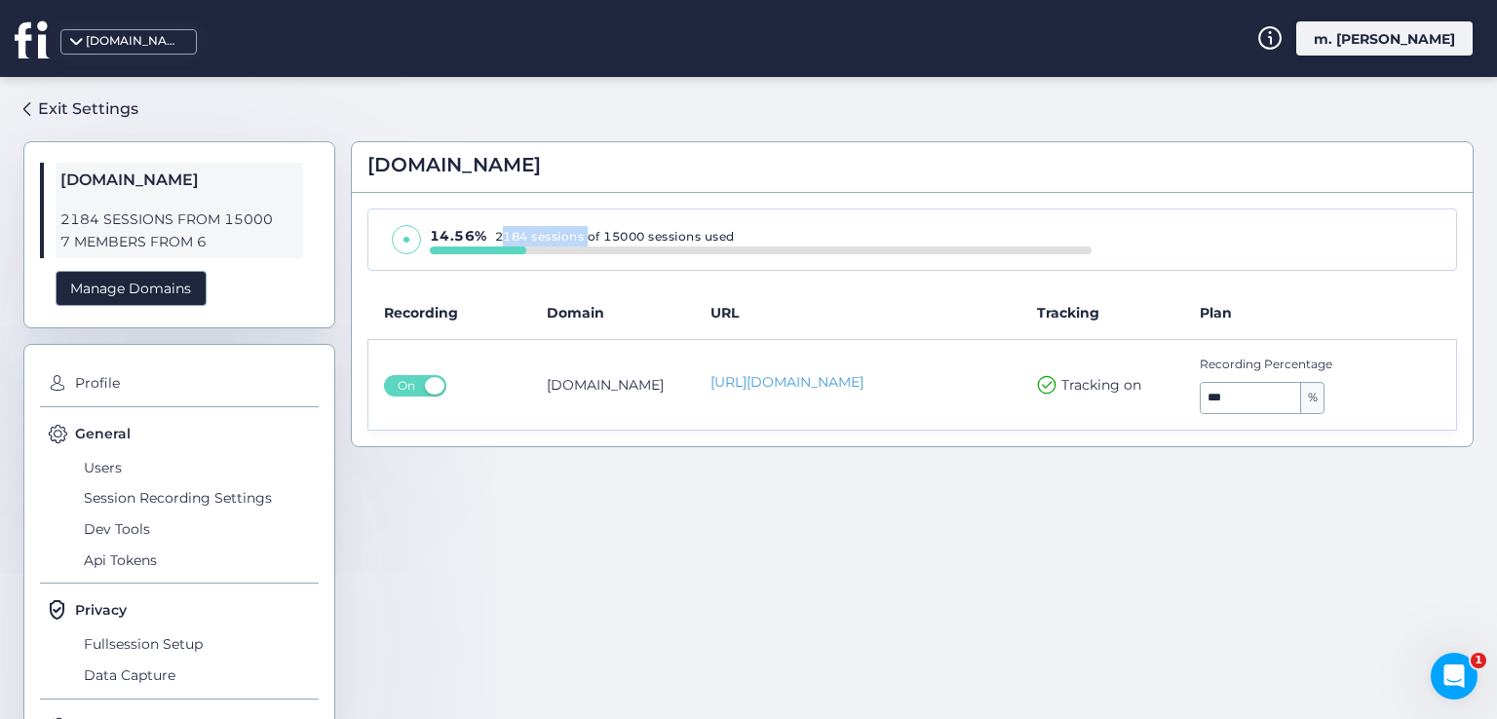
drag, startPoint x: 499, startPoint y: 236, endPoint x: 589, endPoint y: 243, distance: 89.9
click at [589, 243] on div "14.56% 2184 sessions of 15000 sessions used" at bounding box center [761, 236] width 662 height 20
click at [1470, 25] on div "m. [PERSON_NAME]" at bounding box center [1384, 38] width 176 height 34
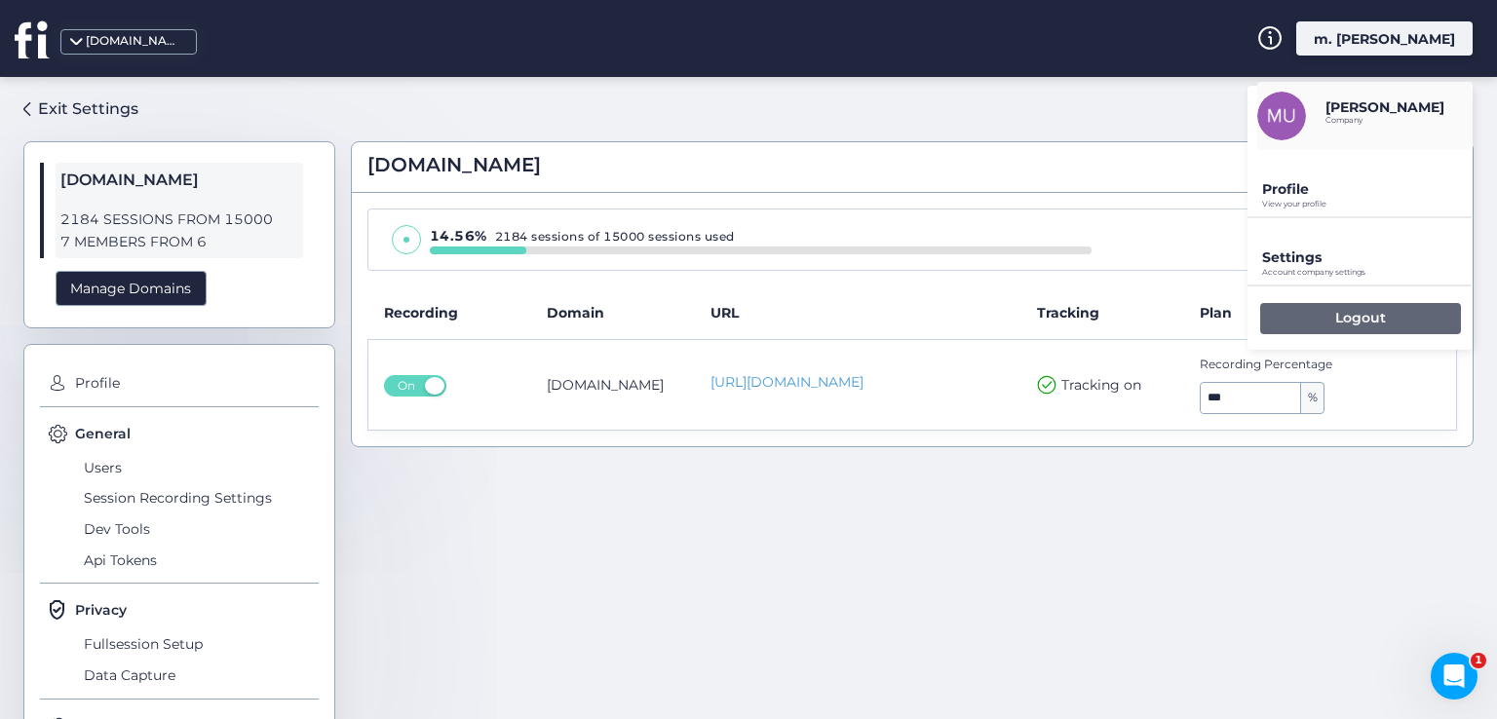
click at [1324, 314] on div "Logout" at bounding box center [1360, 318] width 201 height 31
